Goal: Transaction & Acquisition: Purchase product/service

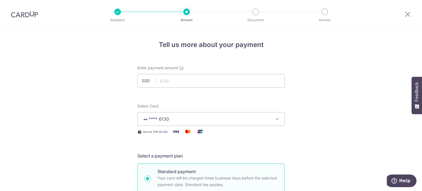
scroll to position [394, 0]
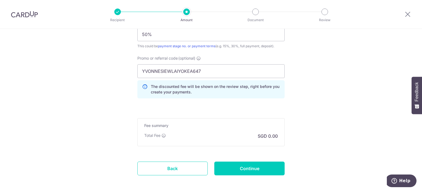
type input "YVONNESIEWLAIYOKEA647"
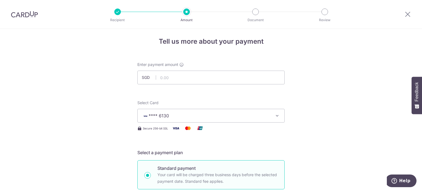
scroll to position [3, 0]
click at [171, 75] on input "text" at bounding box center [210, 78] width 147 height 14
type input "28,640.00"
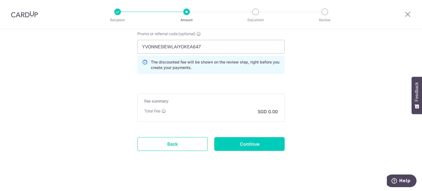
scroll to position [418, 0]
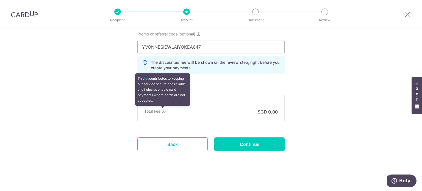
click at [164, 111] on icon at bounding box center [164, 111] width 4 height 4
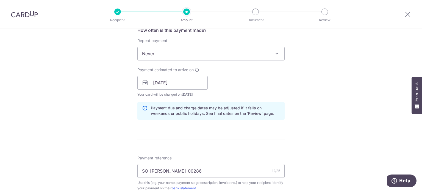
scroll to position [215, 0]
click at [227, 122] on div "How often is this payment made? Repeat payment Never Every week Every month Eve…" at bounding box center [210, 75] width 147 height 97
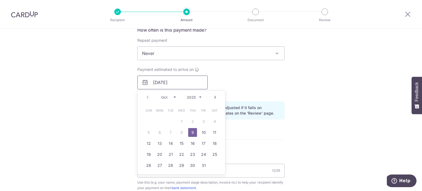
click at [202, 81] on input "09/10/2025" at bounding box center [172, 83] width 70 height 14
click at [191, 132] on link "9" at bounding box center [192, 132] width 9 height 9
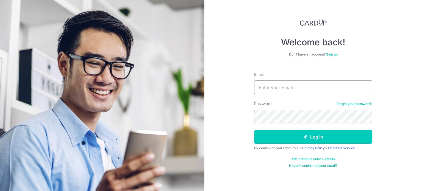
click at [272, 87] on input "Email" at bounding box center [313, 88] width 118 height 14
type input "[EMAIL_ADDRESS][DOMAIN_NAME]"
click at [254, 130] on button "Log in" at bounding box center [313, 137] width 118 height 14
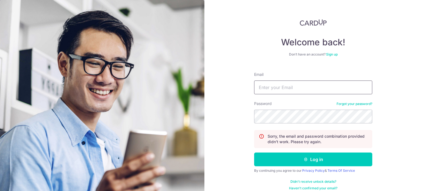
click at [276, 89] on input "Email" at bounding box center [313, 88] width 118 height 14
type input "[EMAIL_ADDRESS][DOMAIN_NAME]"
click at [254, 153] on button "Log in" at bounding box center [313, 160] width 118 height 14
click at [265, 84] on input "Email" at bounding box center [313, 88] width 118 height 14
click at [263, 62] on div "Welcome back! Don’t have an account? Sign up Email Password Forgot your passwor…" at bounding box center [313, 104] width 118 height 171
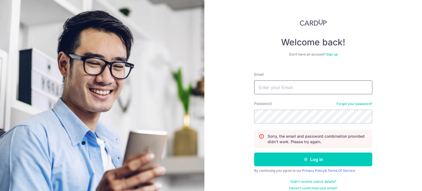
click at [278, 86] on input "Email" at bounding box center [313, 88] width 118 height 14
type input "cheongleong.lai@gmail.com"
click at [254, 153] on button "Log in" at bounding box center [313, 160] width 118 height 14
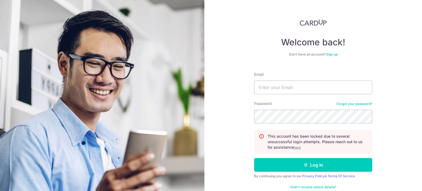
click at [298, 147] on u "here" at bounding box center [297, 147] width 7 height 4
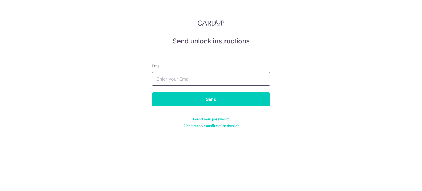
click at [188, 78] on input "text" at bounding box center [211, 79] width 118 height 14
type input "[EMAIL_ADDRESS][DOMAIN_NAME]"
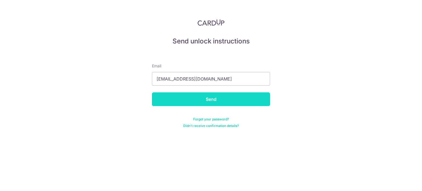
click at [194, 99] on input "Send" at bounding box center [211, 99] width 118 height 14
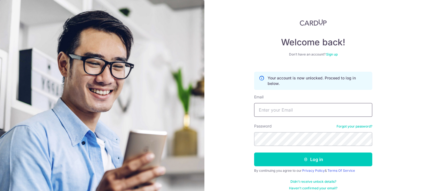
click at [271, 112] on input "Email" at bounding box center [313, 110] width 118 height 14
type input "cheongleong.lai@gmail.com"
click at [259, 109] on input "cheongleong.lai@gmail.com" at bounding box center [313, 110] width 118 height 14
click at [258, 109] on input "cheongleong.lai@gmail.com" at bounding box center [313, 110] width 118 height 14
click at [254, 153] on button "Log in" at bounding box center [313, 160] width 118 height 14
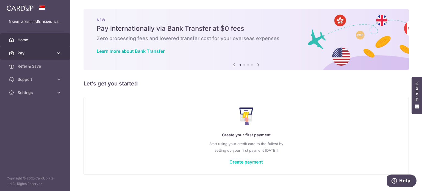
click at [57, 53] on icon at bounding box center [58, 52] width 5 height 5
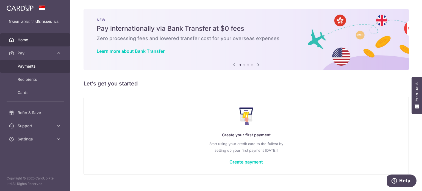
click at [32, 66] on span "Payments" at bounding box center [36, 66] width 36 height 5
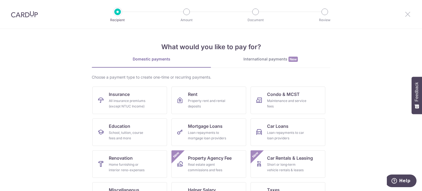
click at [409, 14] on icon at bounding box center [408, 14] width 7 height 7
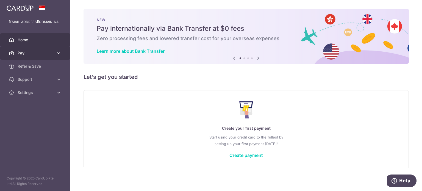
click at [51, 53] on span "Pay" at bounding box center [36, 52] width 36 height 5
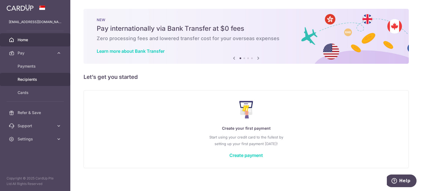
click at [39, 76] on link "Recipients" at bounding box center [35, 79] width 70 height 13
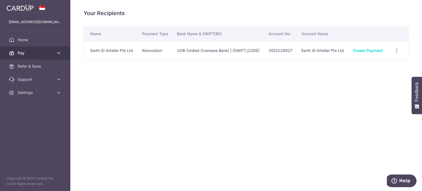
click at [50, 51] on span "Pay" at bounding box center [36, 52] width 36 height 5
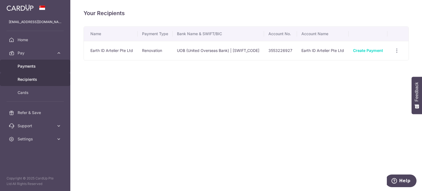
click at [40, 69] on link "Payments" at bounding box center [35, 66] width 70 height 13
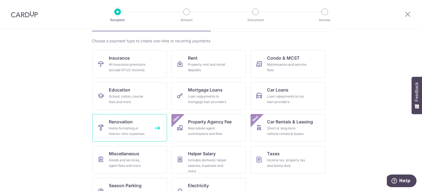
scroll to position [36, 0]
click at [130, 124] on span "Renovation" at bounding box center [121, 122] width 24 height 7
